Goal: Information Seeking & Learning: Learn about a topic

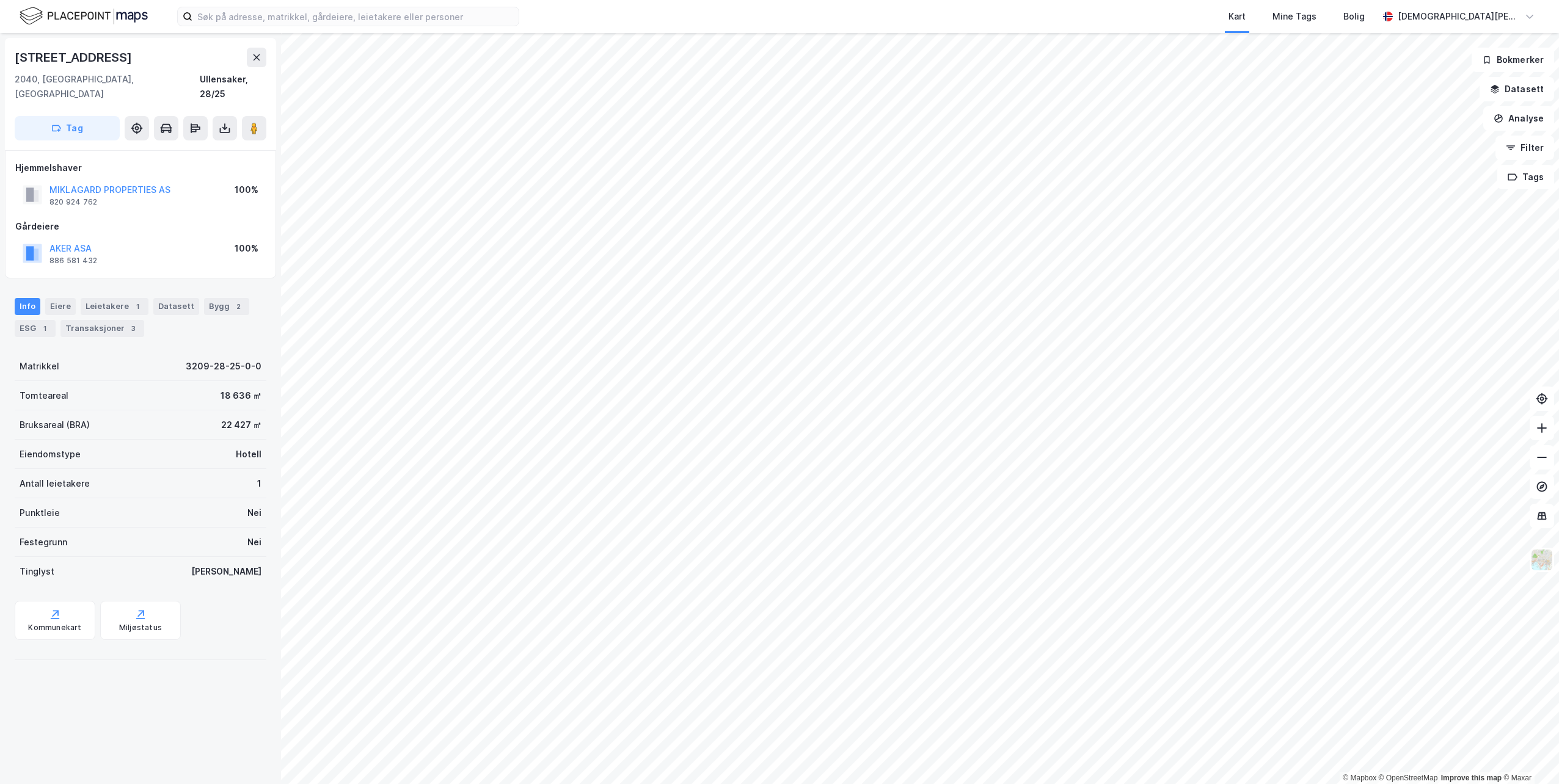
click at [5, 317] on div "Info [PERSON_NAME] 1 Datasett Bygg 2 ESG 1 Transaksjoner 3" at bounding box center [140, 313] width 281 height 59
click at [33, 320] on div "ESG 1" at bounding box center [35, 329] width 41 height 17
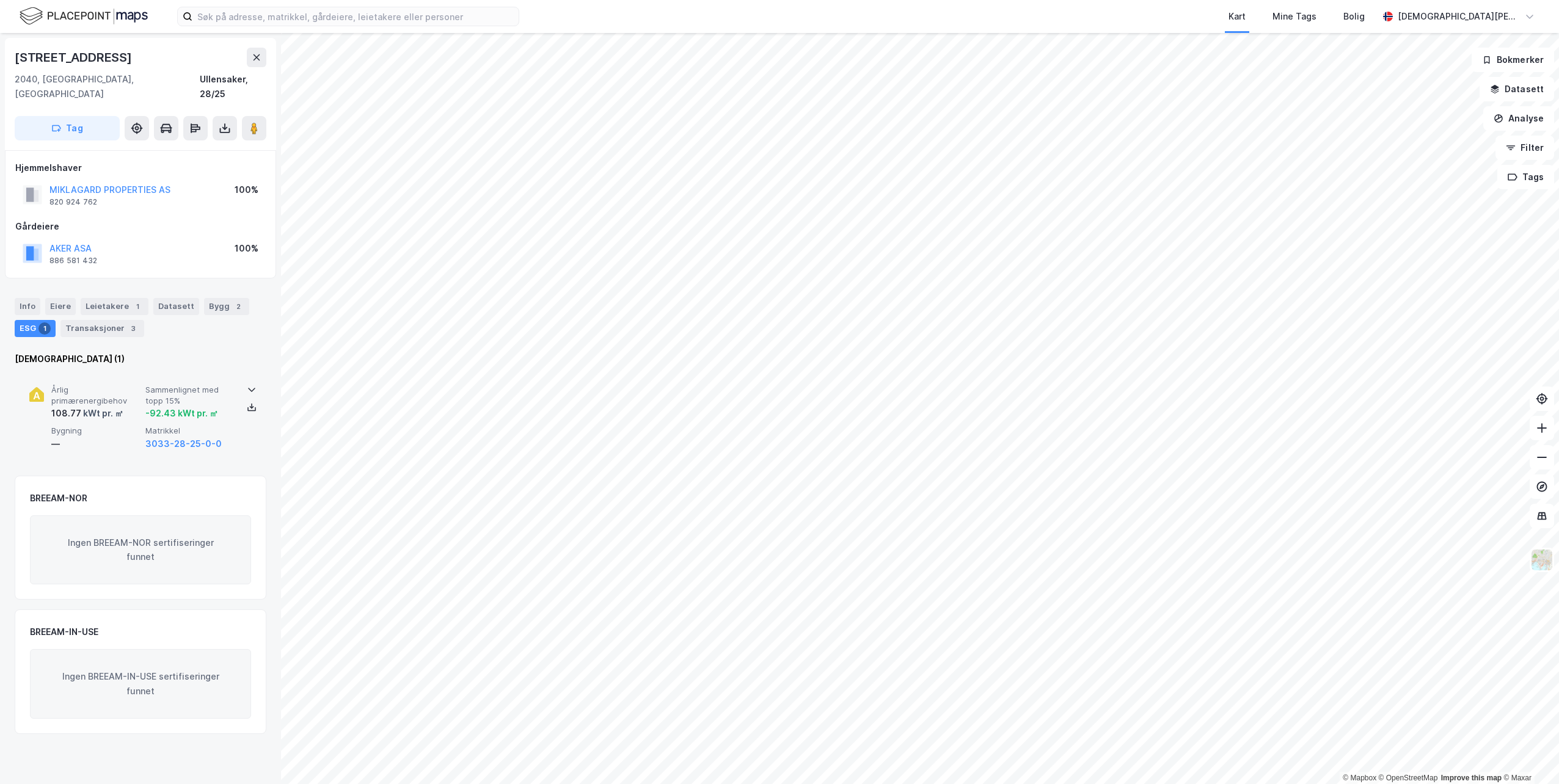
click at [81, 406] on div "kWt pr. ㎡" at bounding box center [102, 413] width 42 height 14
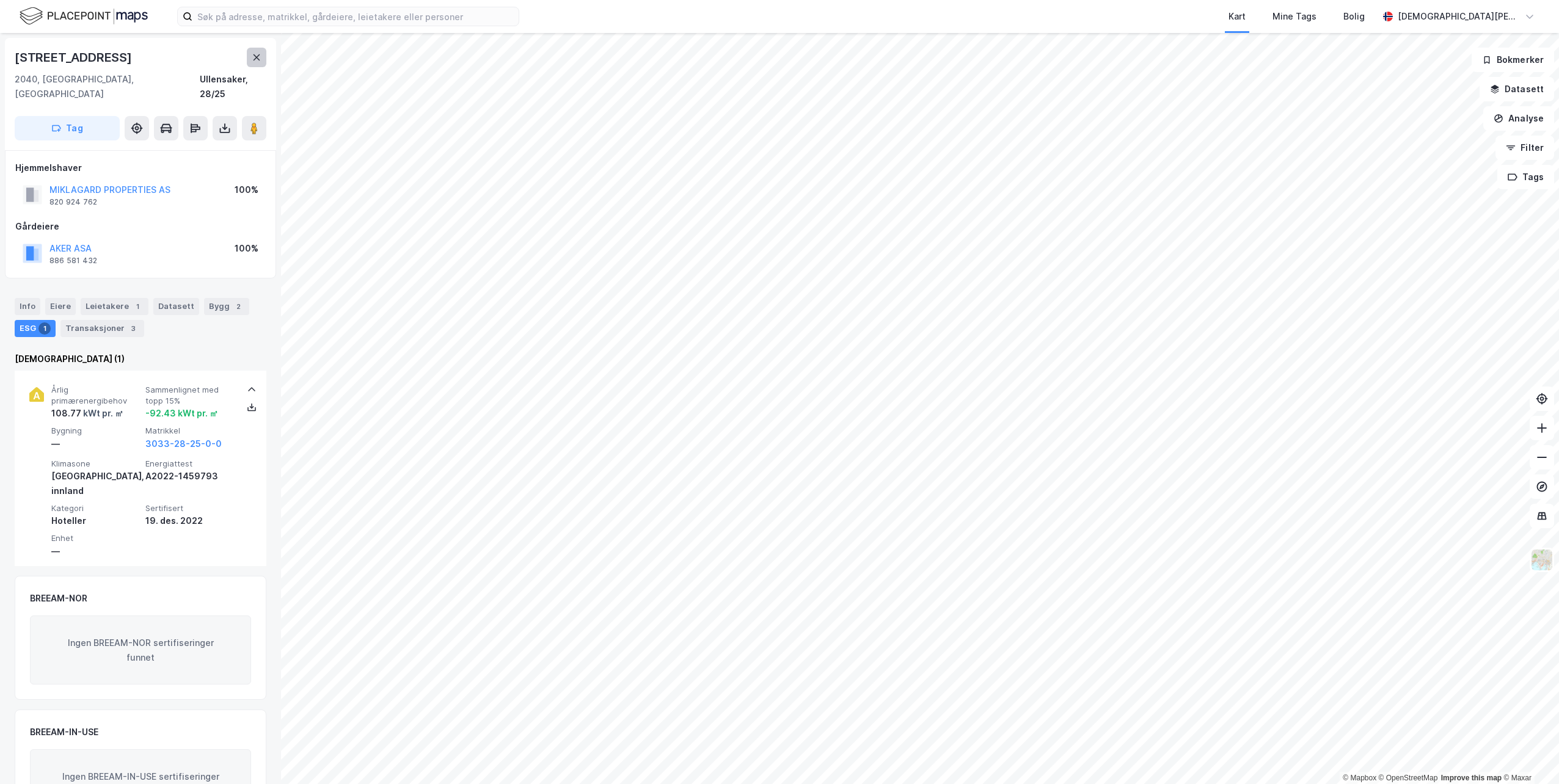
click at [259, 53] on icon at bounding box center [256, 57] width 10 height 10
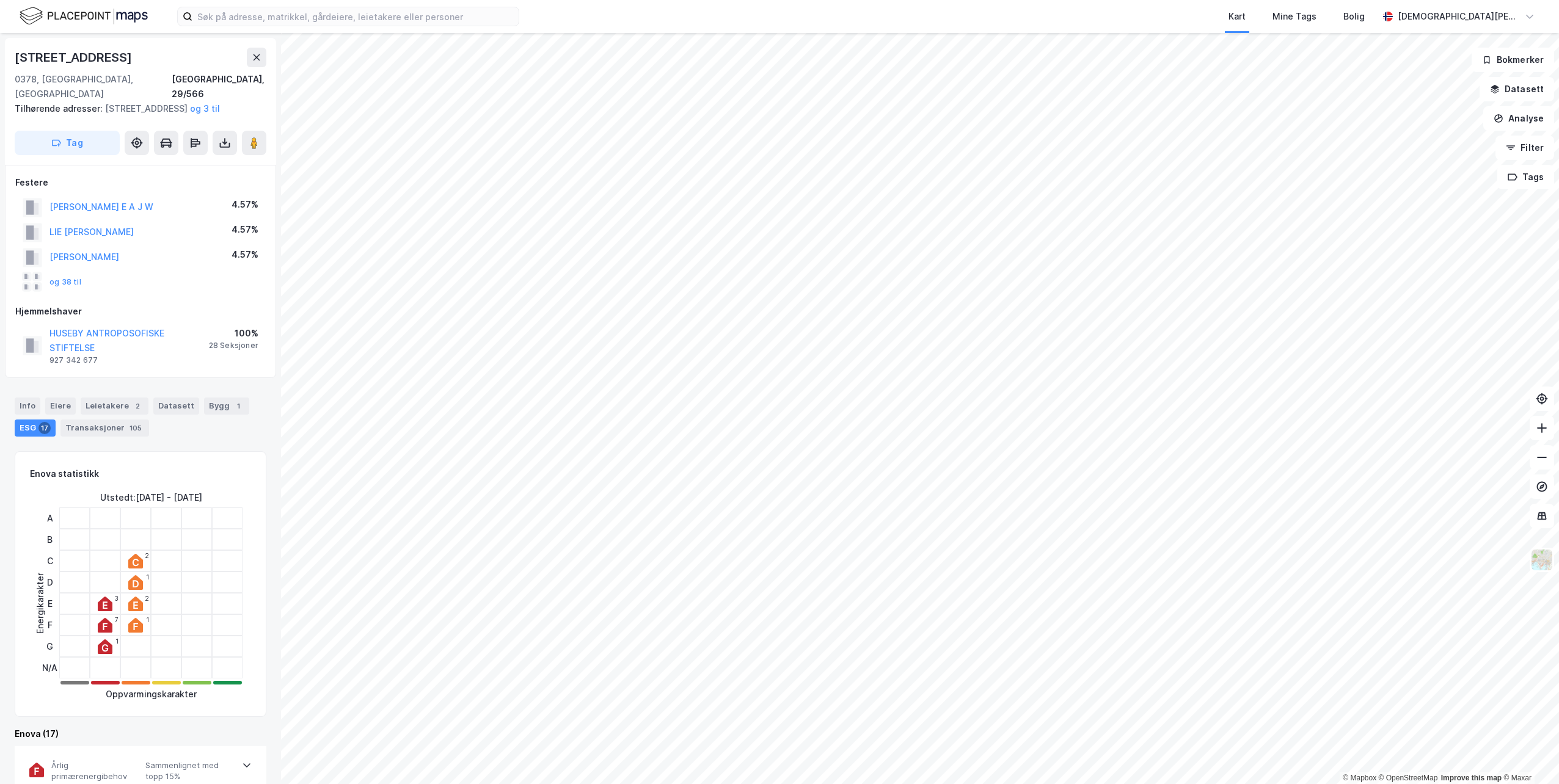
click at [41, 402] on div "Info [PERSON_NAME] 2 Datasett Bygg 1 ESG 17 Transaksjoner 105" at bounding box center [140, 417] width 252 height 39
click at [29, 406] on div "Info" at bounding box center [27, 406] width 26 height 17
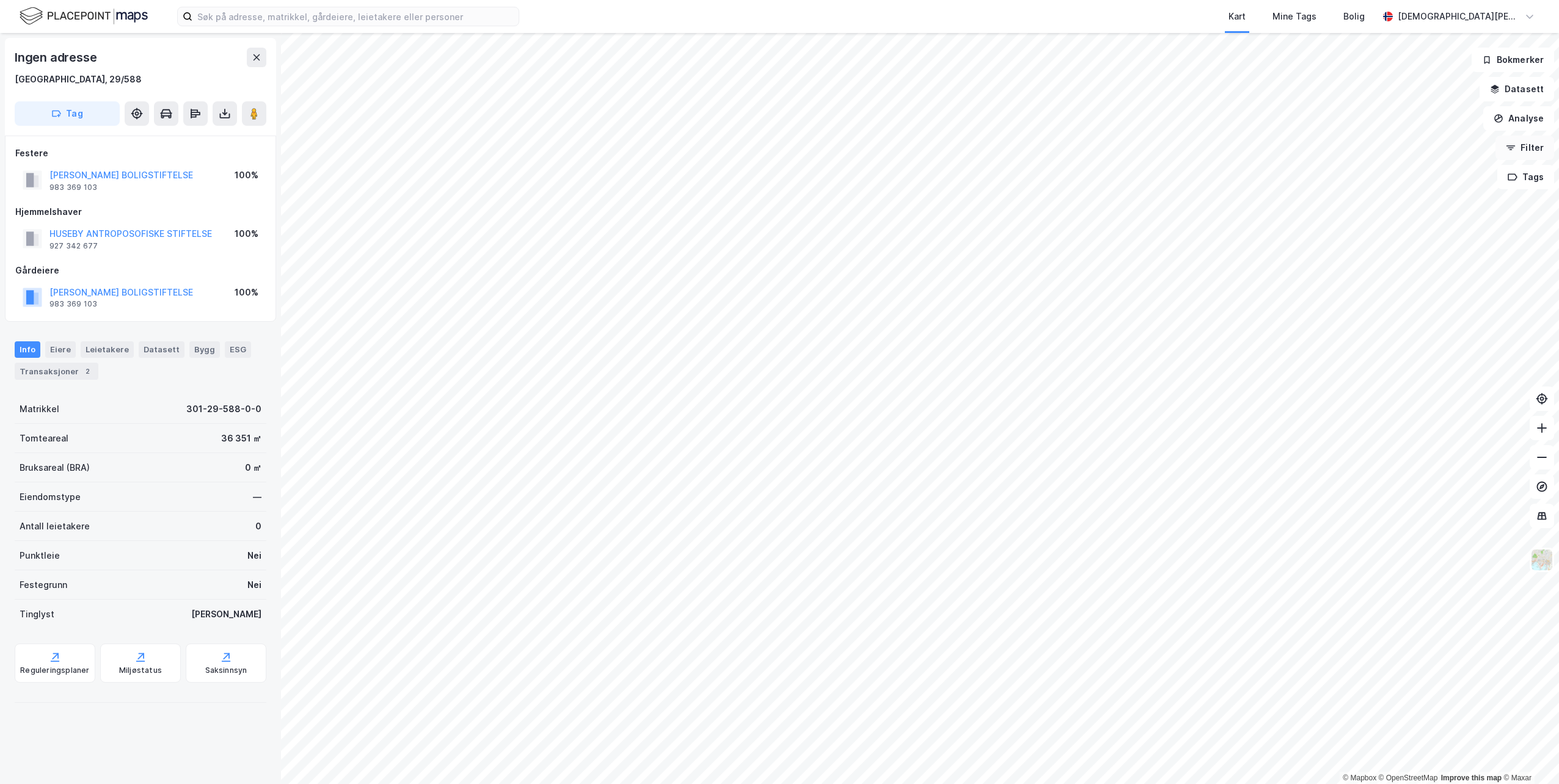
click at [1532, 150] on button "Filter" at bounding box center [1524, 148] width 59 height 24
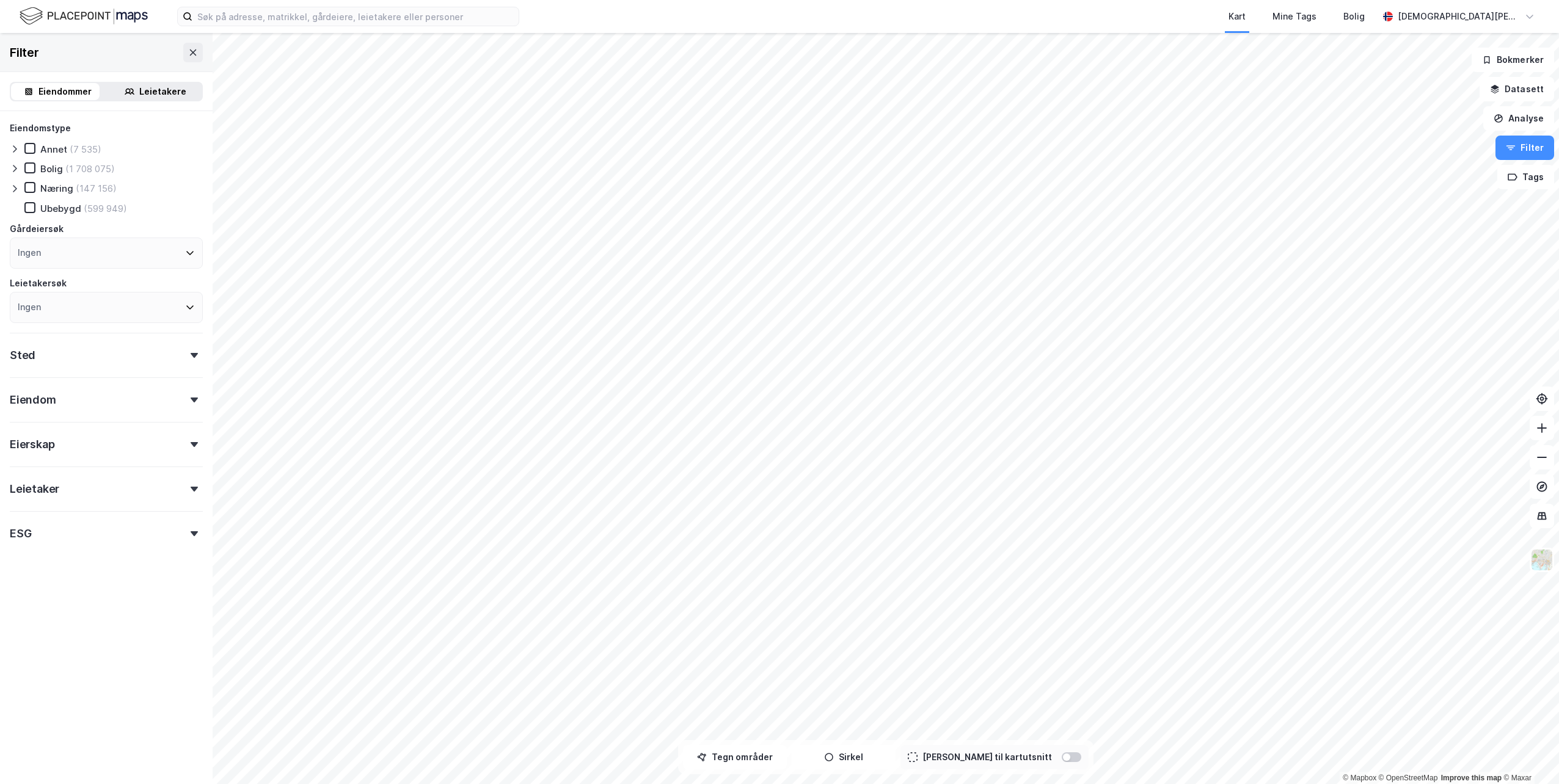
click at [114, 401] on div "Eiendom" at bounding box center [106, 395] width 193 height 35
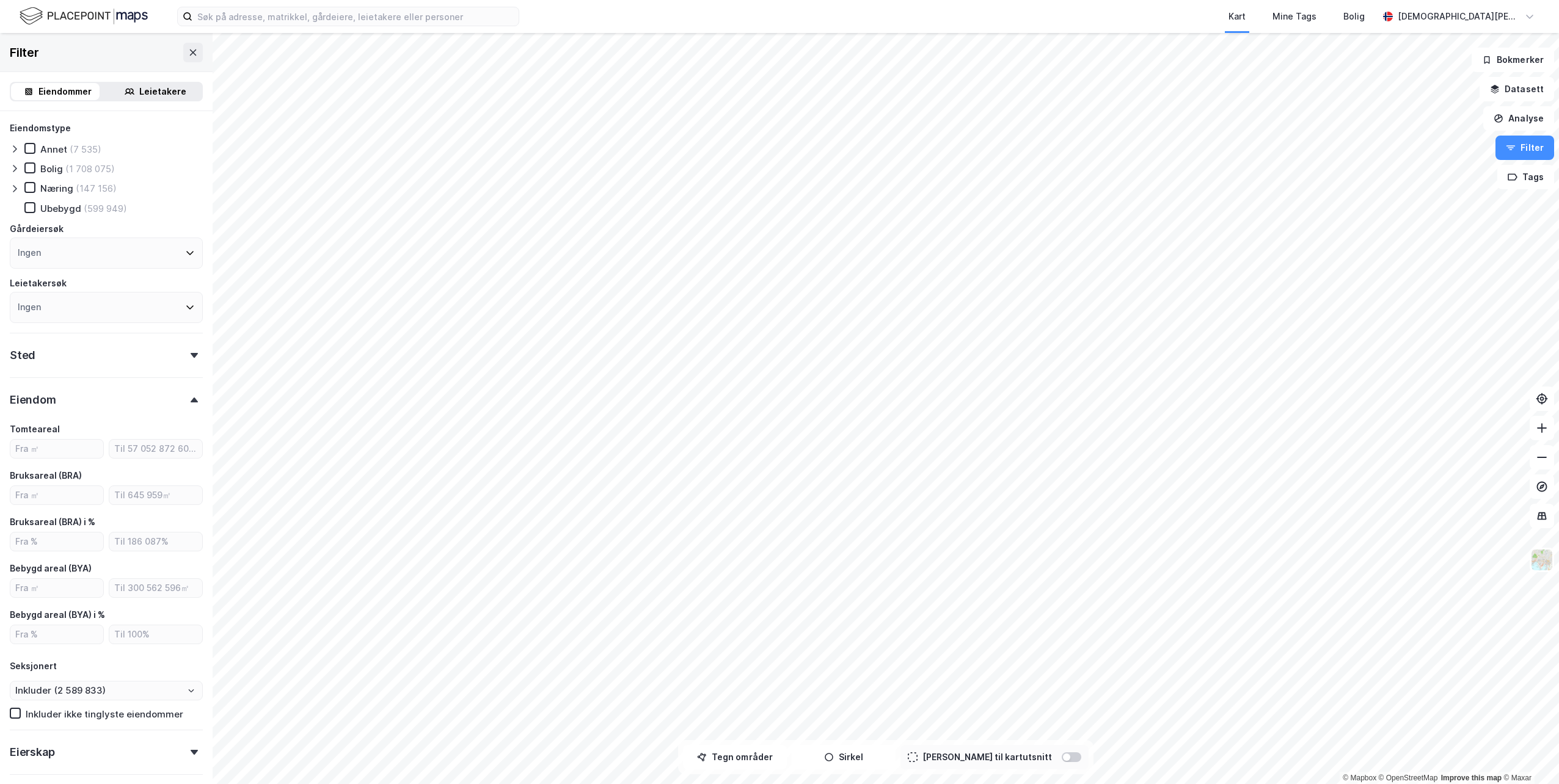
click at [114, 401] on div "Eiendom" at bounding box center [106, 395] width 193 height 35
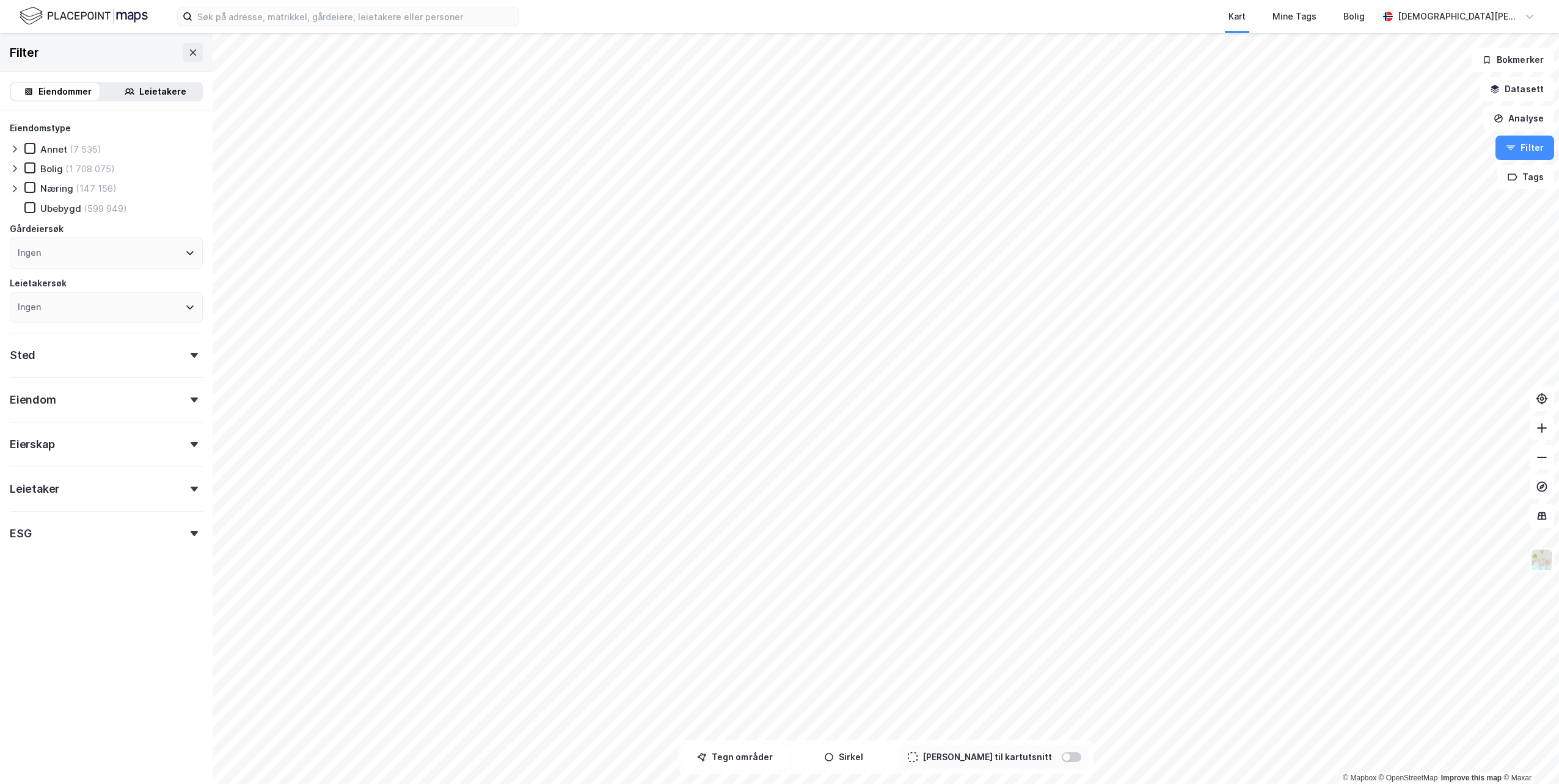
click at [117, 455] on div "Eierskap" at bounding box center [106, 440] width 193 height 35
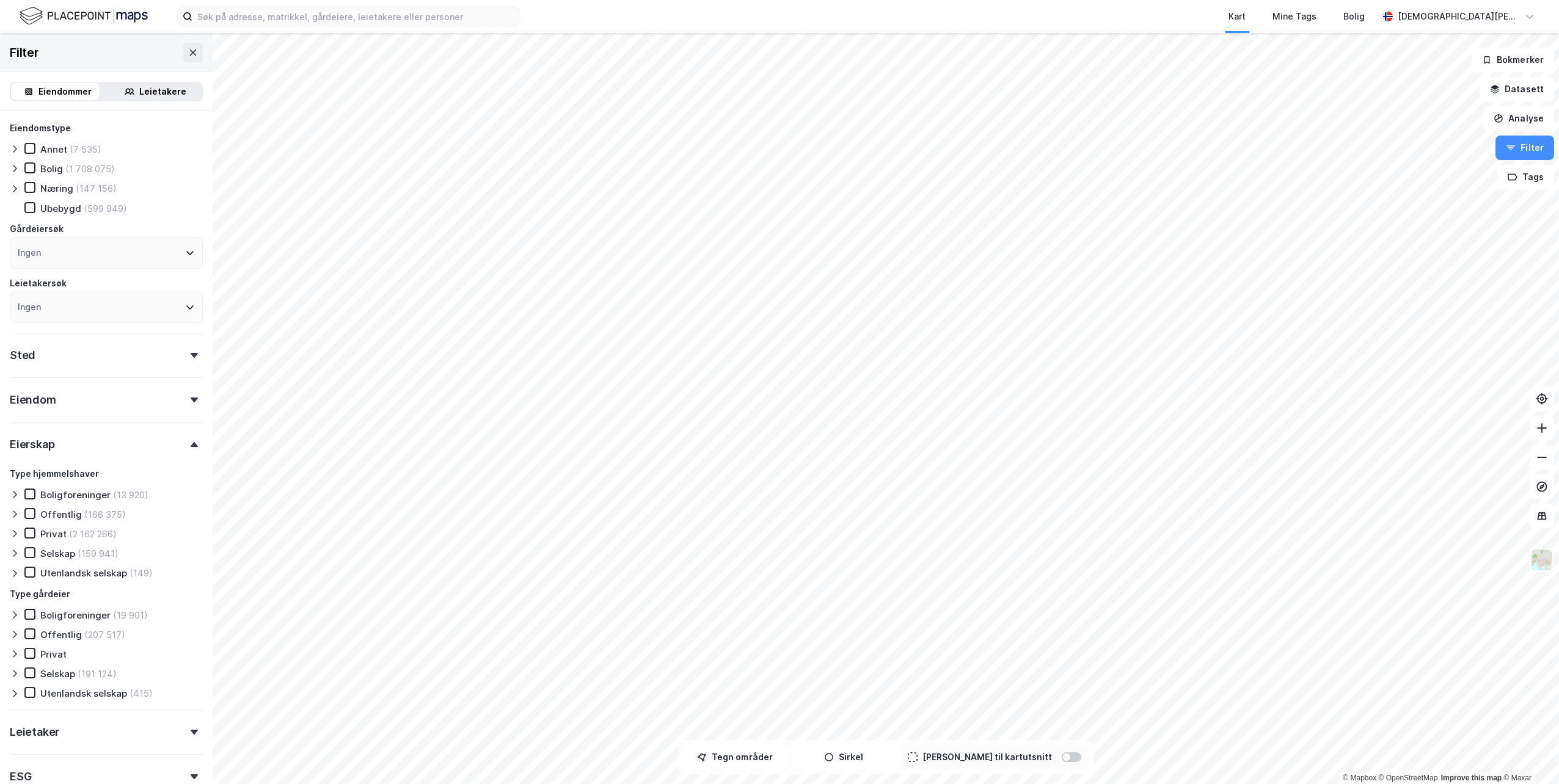
click at [118, 454] on div "Eierskap" at bounding box center [106, 440] width 193 height 35
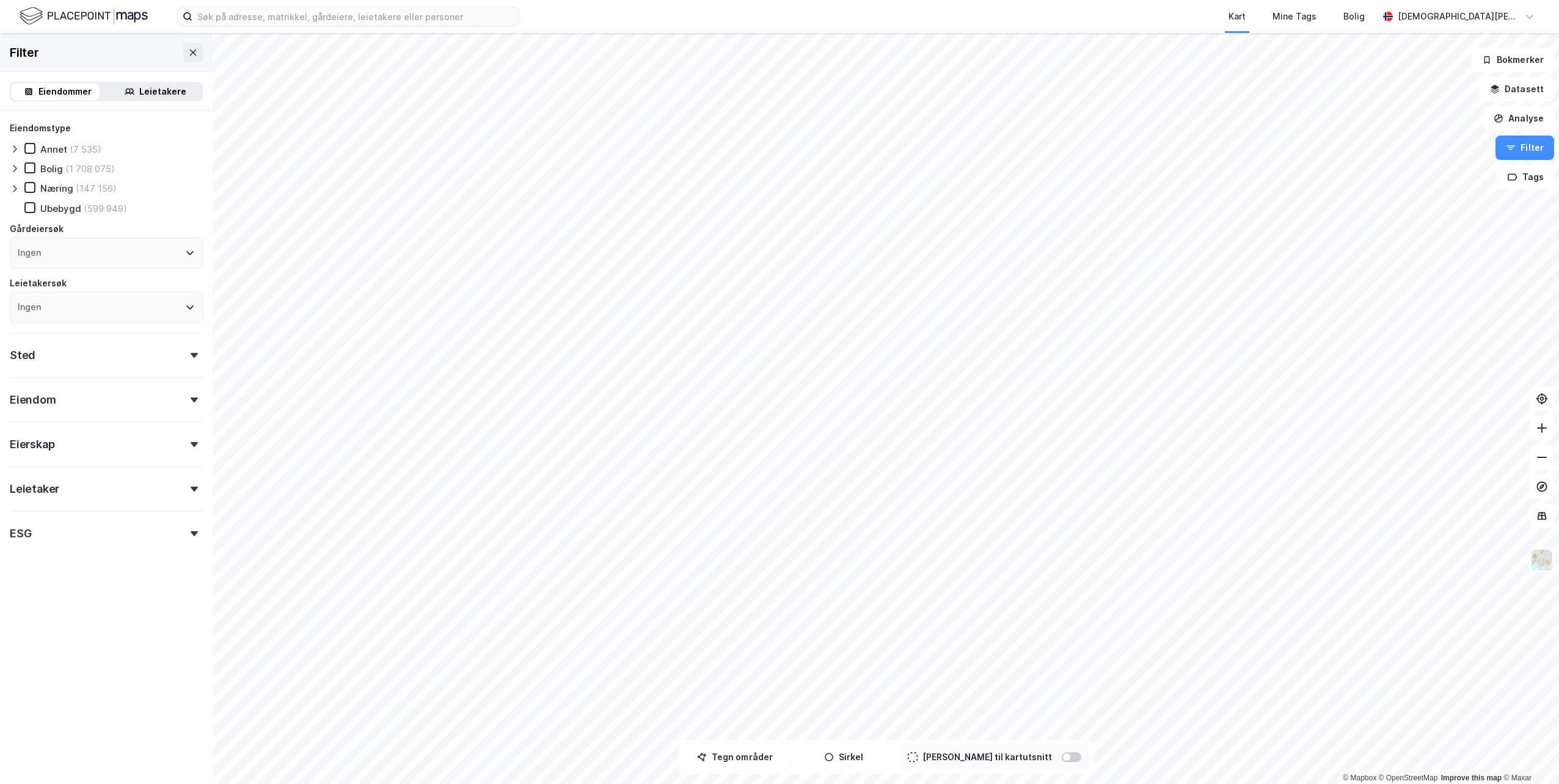
click at [114, 497] on div "Leietaker" at bounding box center [106, 484] width 193 height 35
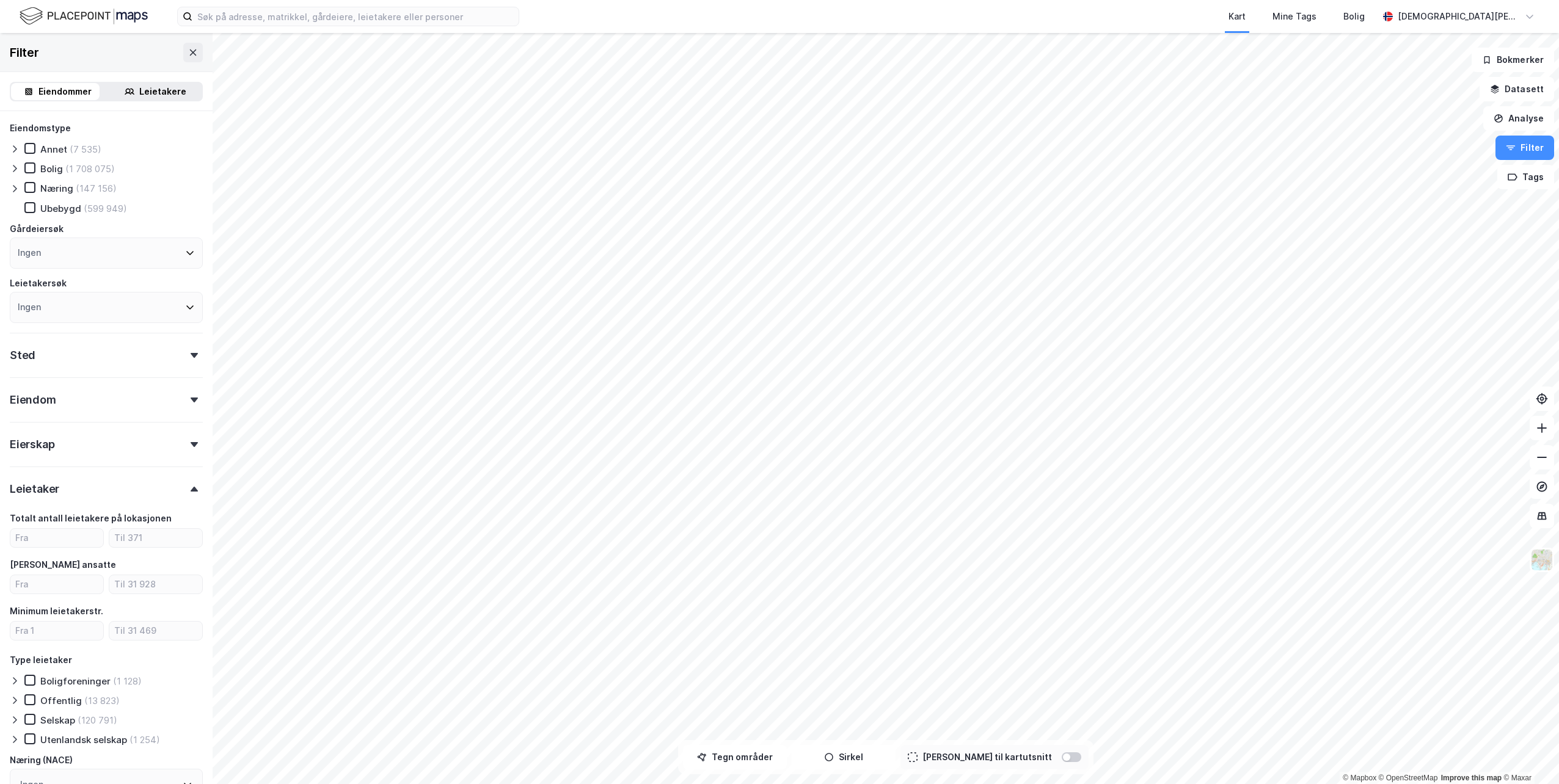
click at [114, 495] on div "Leietaker" at bounding box center [106, 484] width 193 height 35
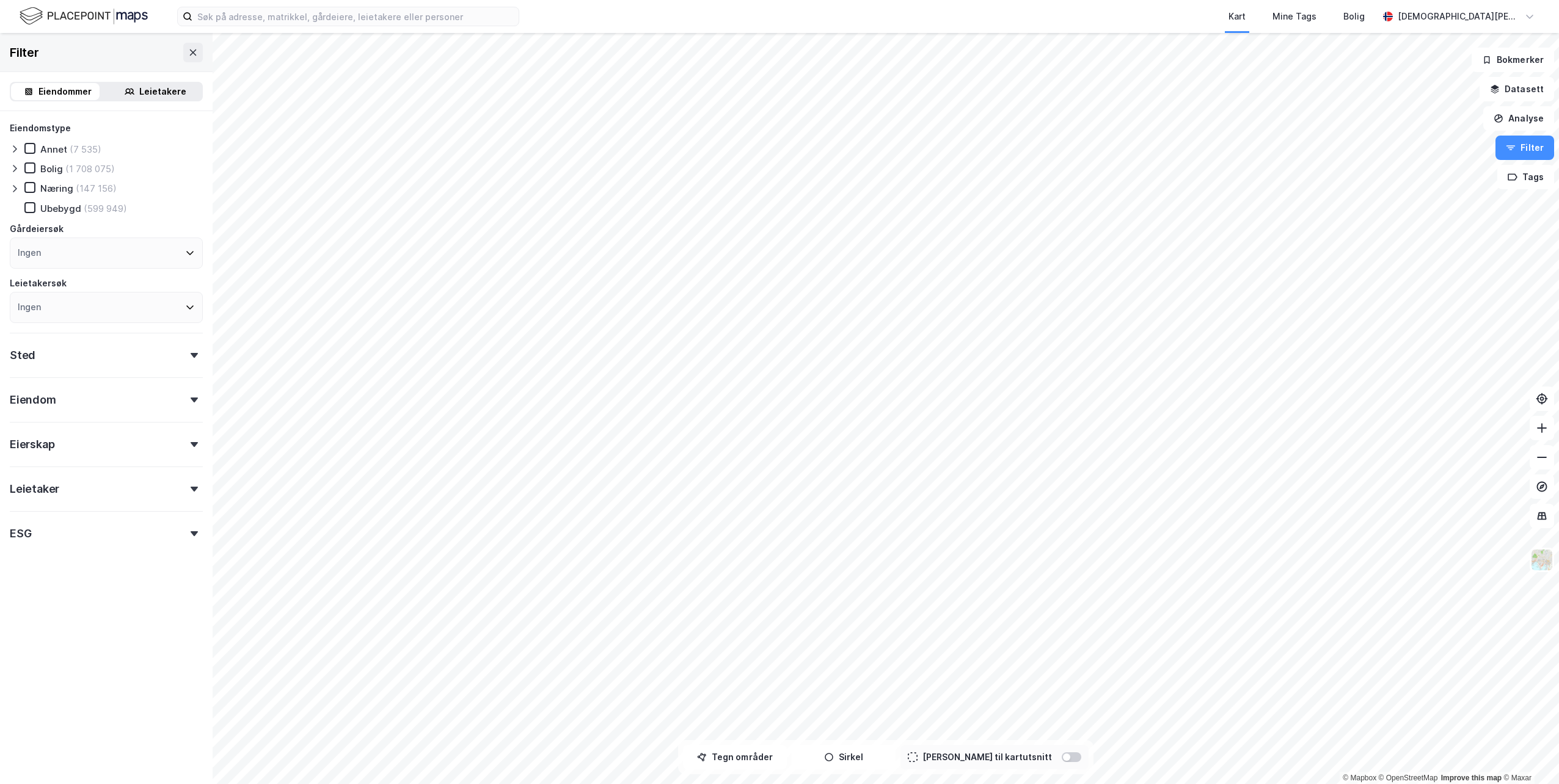
click at [64, 344] on div "Sted" at bounding box center [106, 351] width 193 height 35
click at [140, 87] on div "Leietakere" at bounding box center [163, 91] width 47 height 14
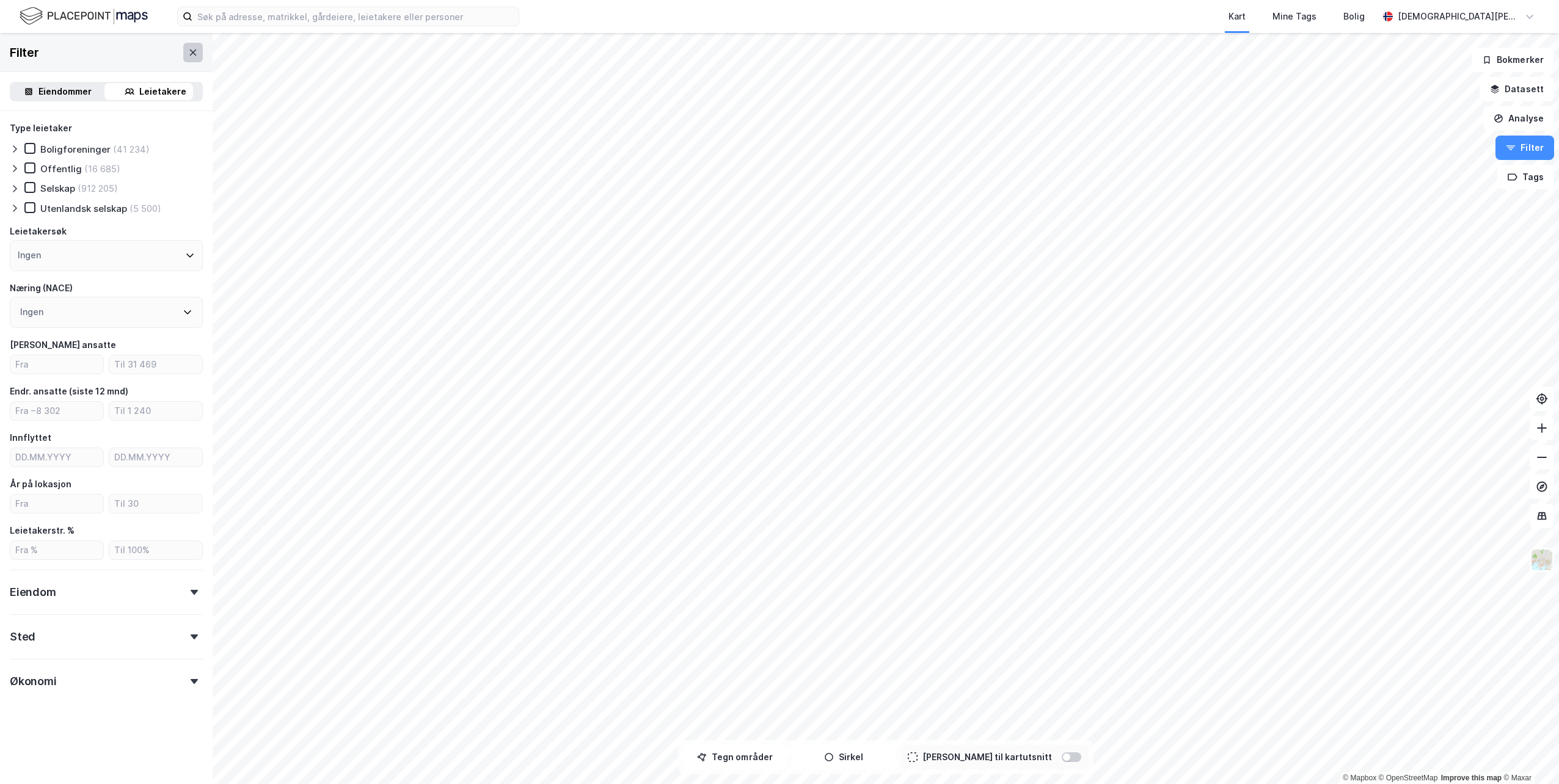
click at [188, 55] on icon at bounding box center [192, 52] width 10 height 10
